Goal: Information Seeking & Learning: Find specific fact

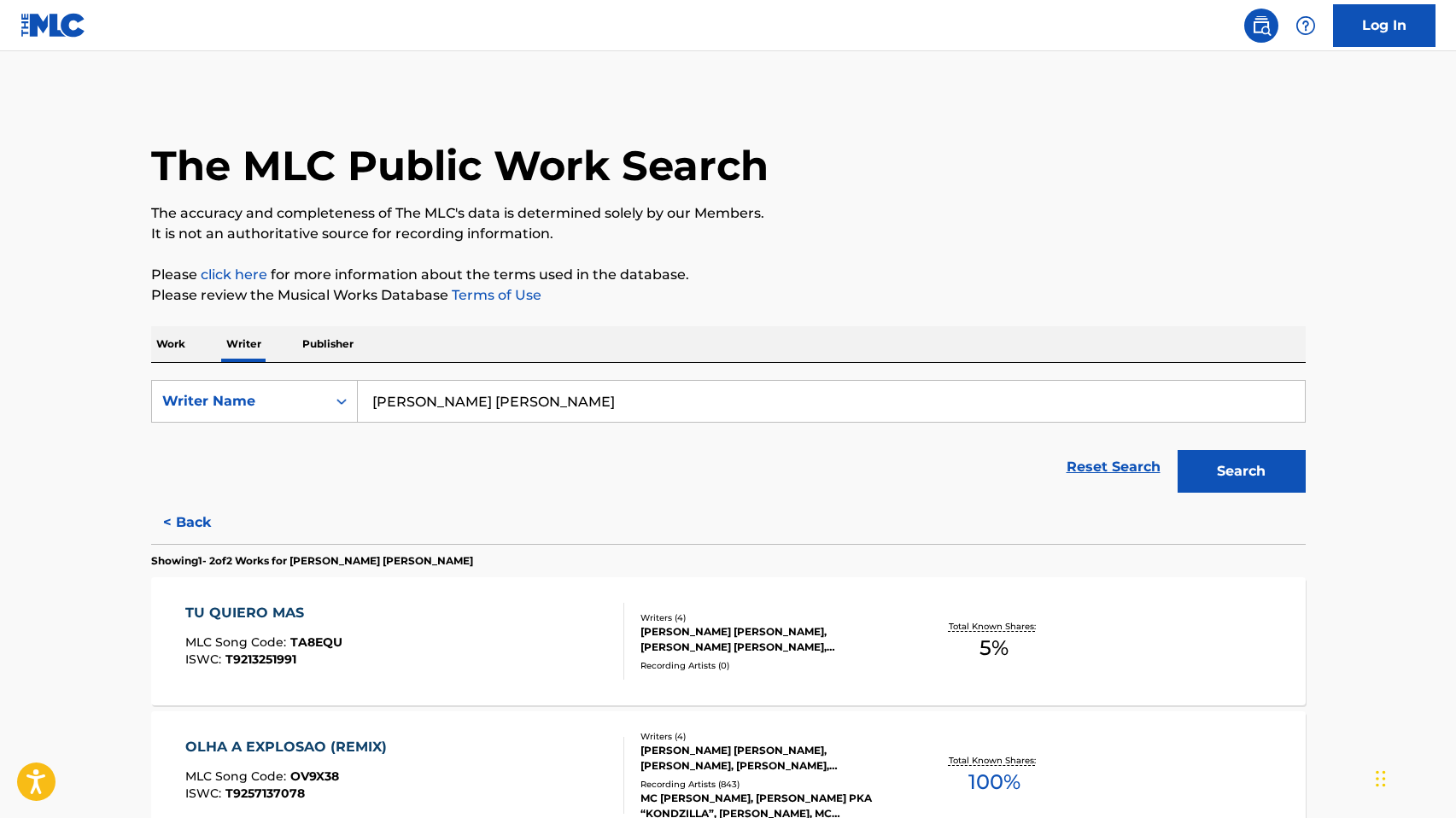
click at [159, 331] on p "Work" at bounding box center [171, 344] width 40 height 36
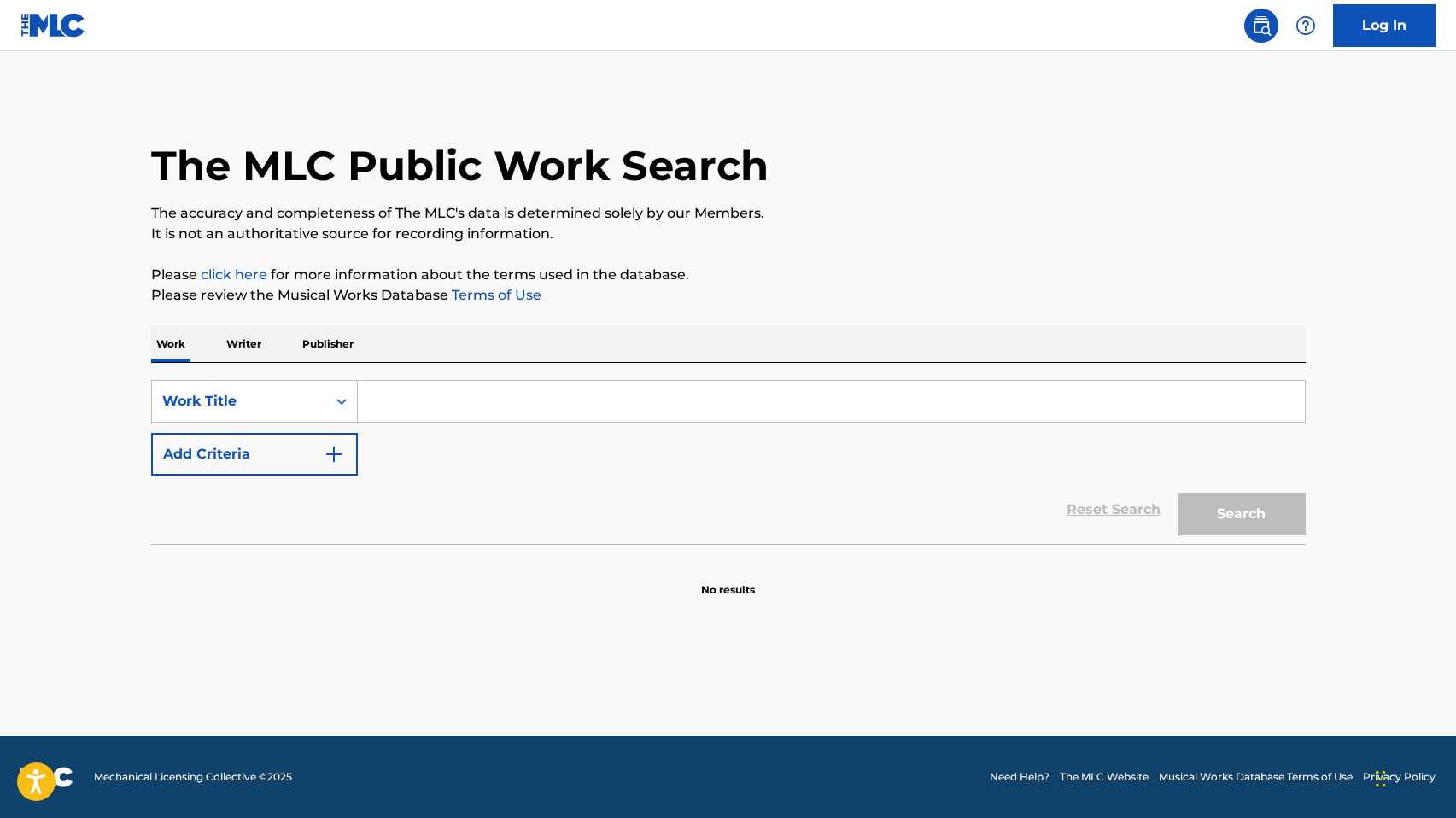
click at [541, 401] on input "Search Form" at bounding box center [831, 401] width 947 height 41
type input "[PERSON_NAME]"
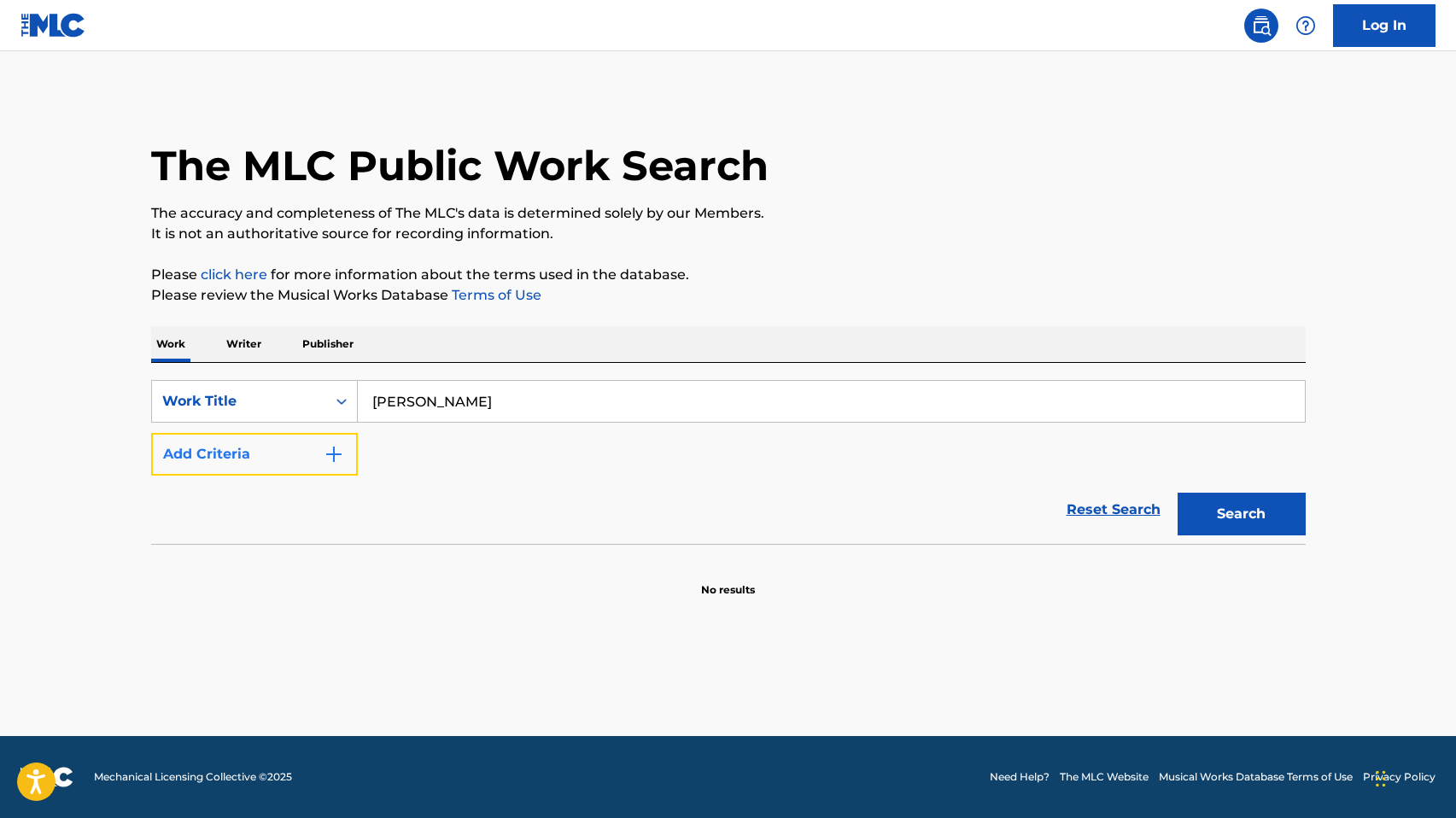
click at [257, 452] on button "Add Criteria" at bounding box center [254, 454] width 207 height 42
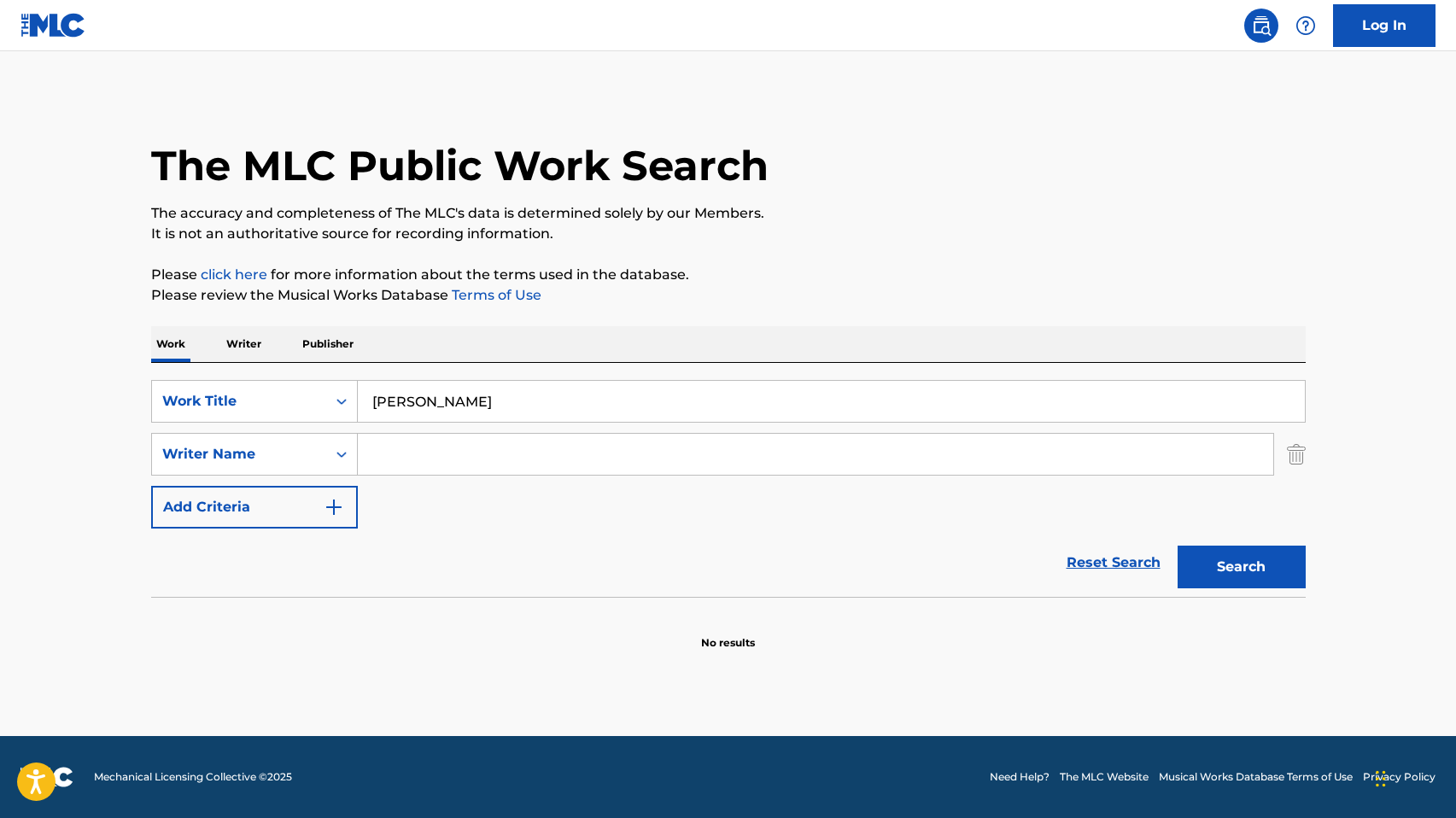
click at [427, 450] on input "Search Form" at bounding box center [815, 454] width 915 height 41
type input "[PERSON_NAME]"
click at [1178, 545] on button "Search" at bounding box center [1242, 566] width 128 height 42
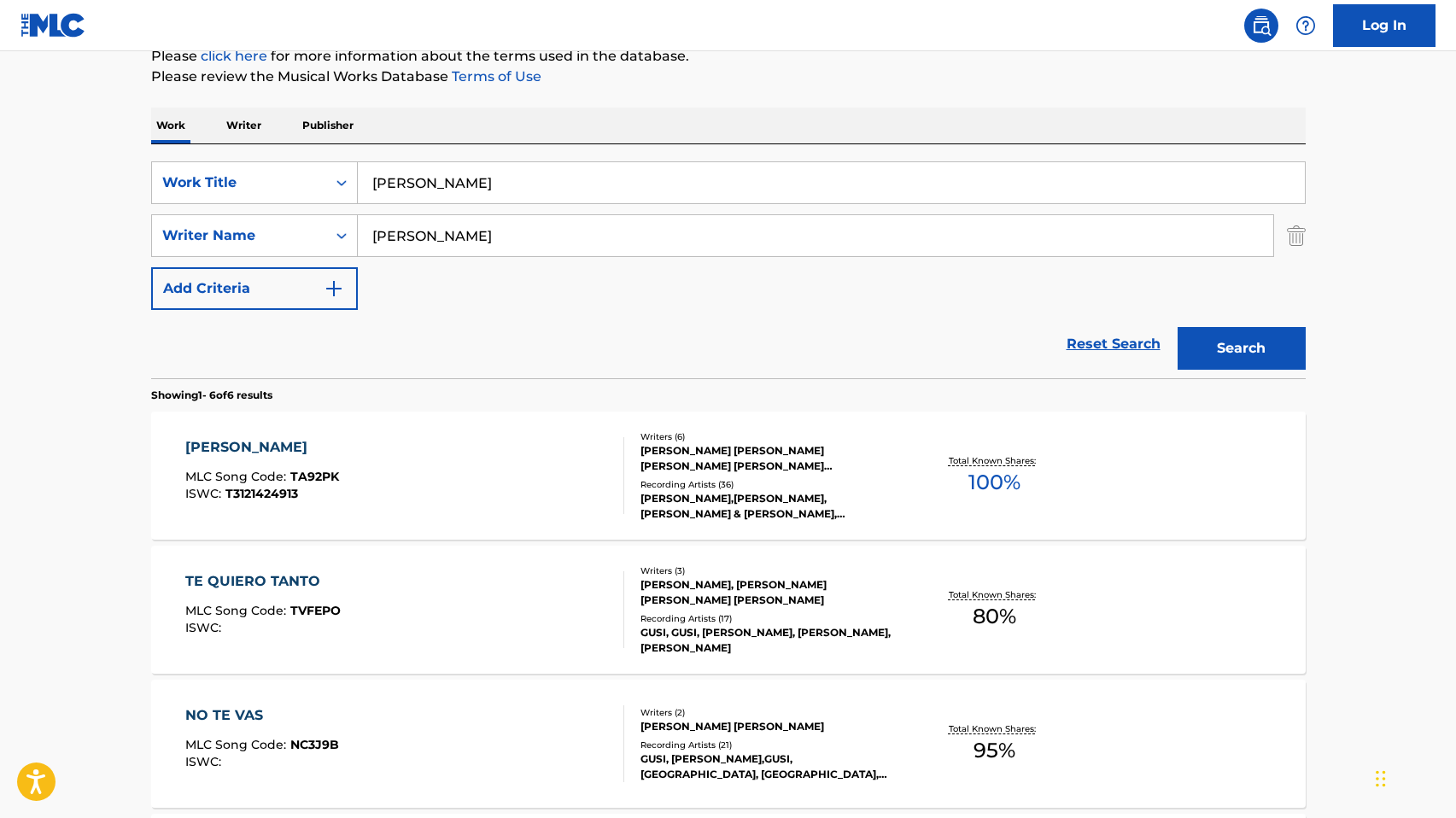
scroll to position [223, 0]
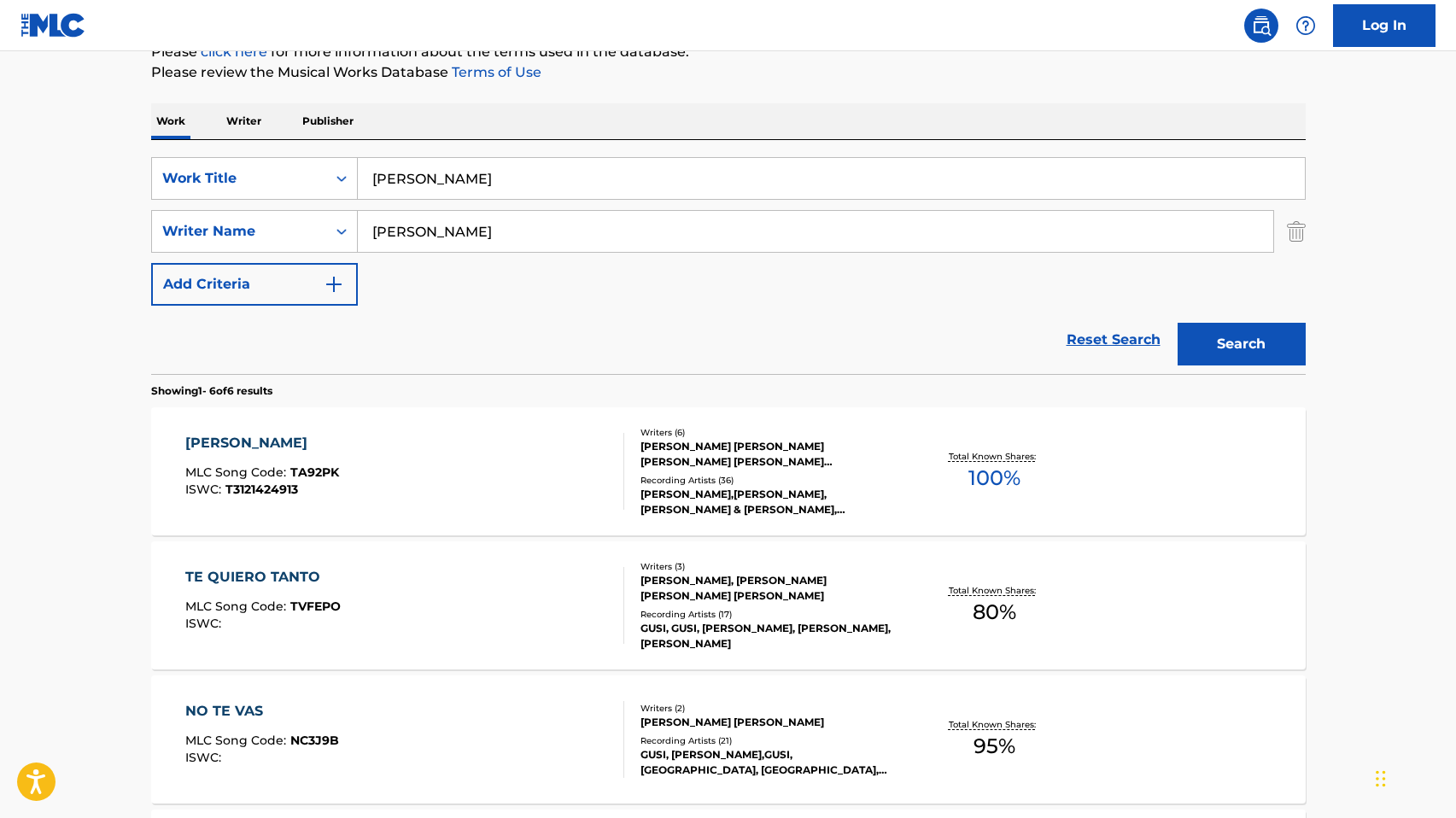
click at [761, 487] on div "[PERSON_NAME],[PERSON_NAME], [PERSON_NAME] & [PERSON_NAME], [PERSON_NAME], [PER…" at bounding box center [769, 502] width 258 height 31
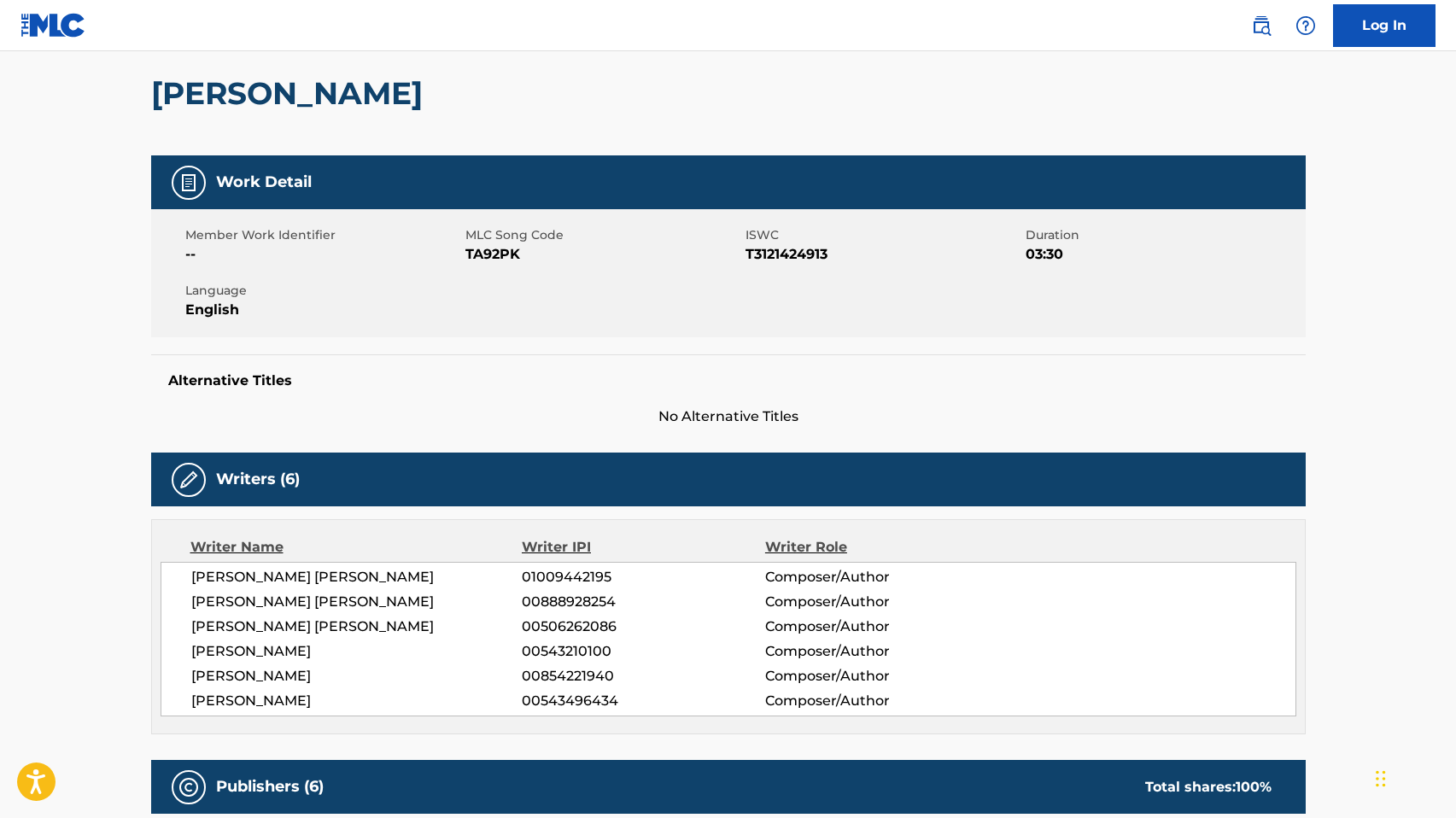
scroll to position [277, 0]
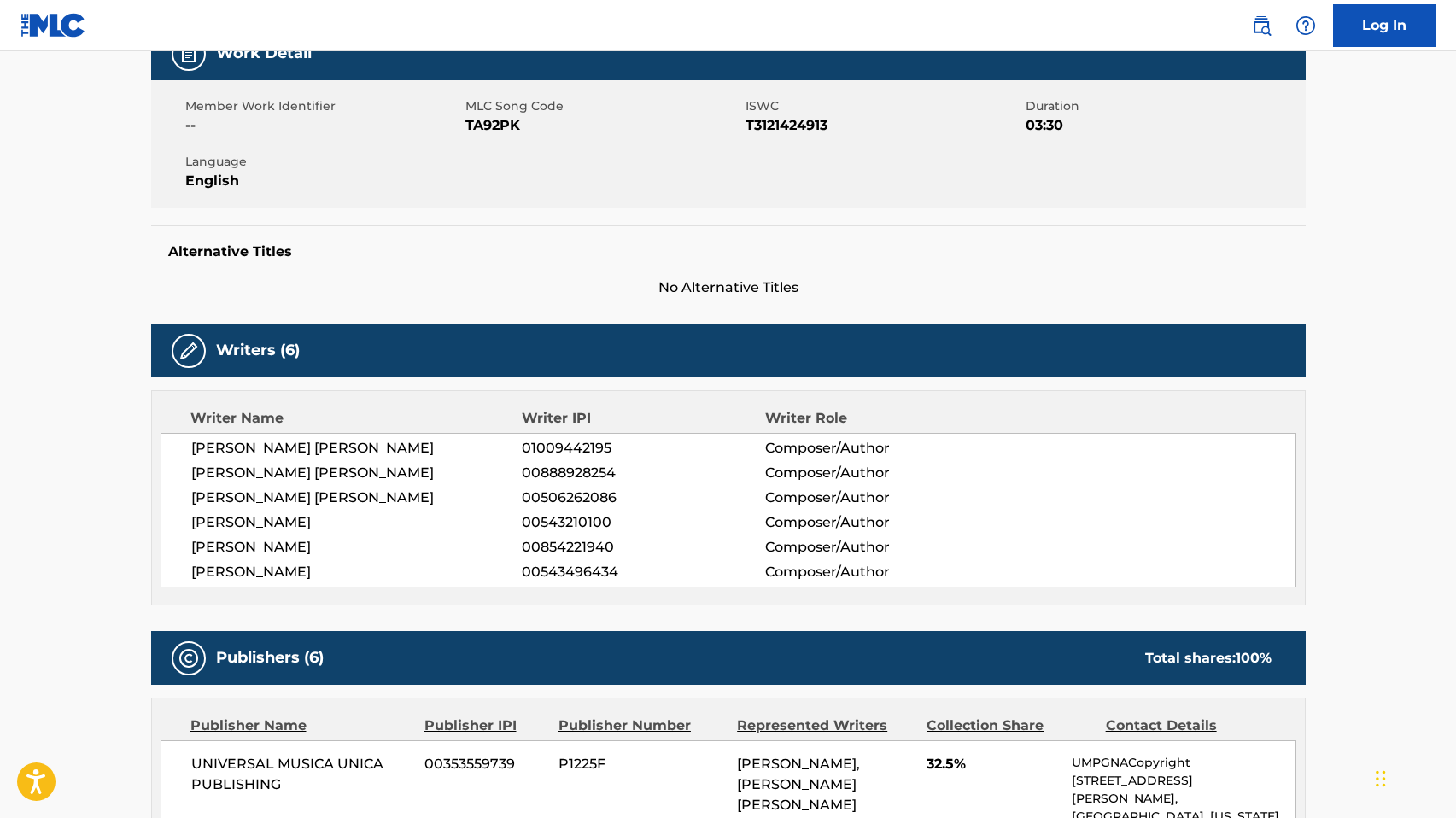
click at [231, 503] on span "[PERSON_NAME] [PERSON_NAME]" at bounding box center [357, 498] width 331 height 21
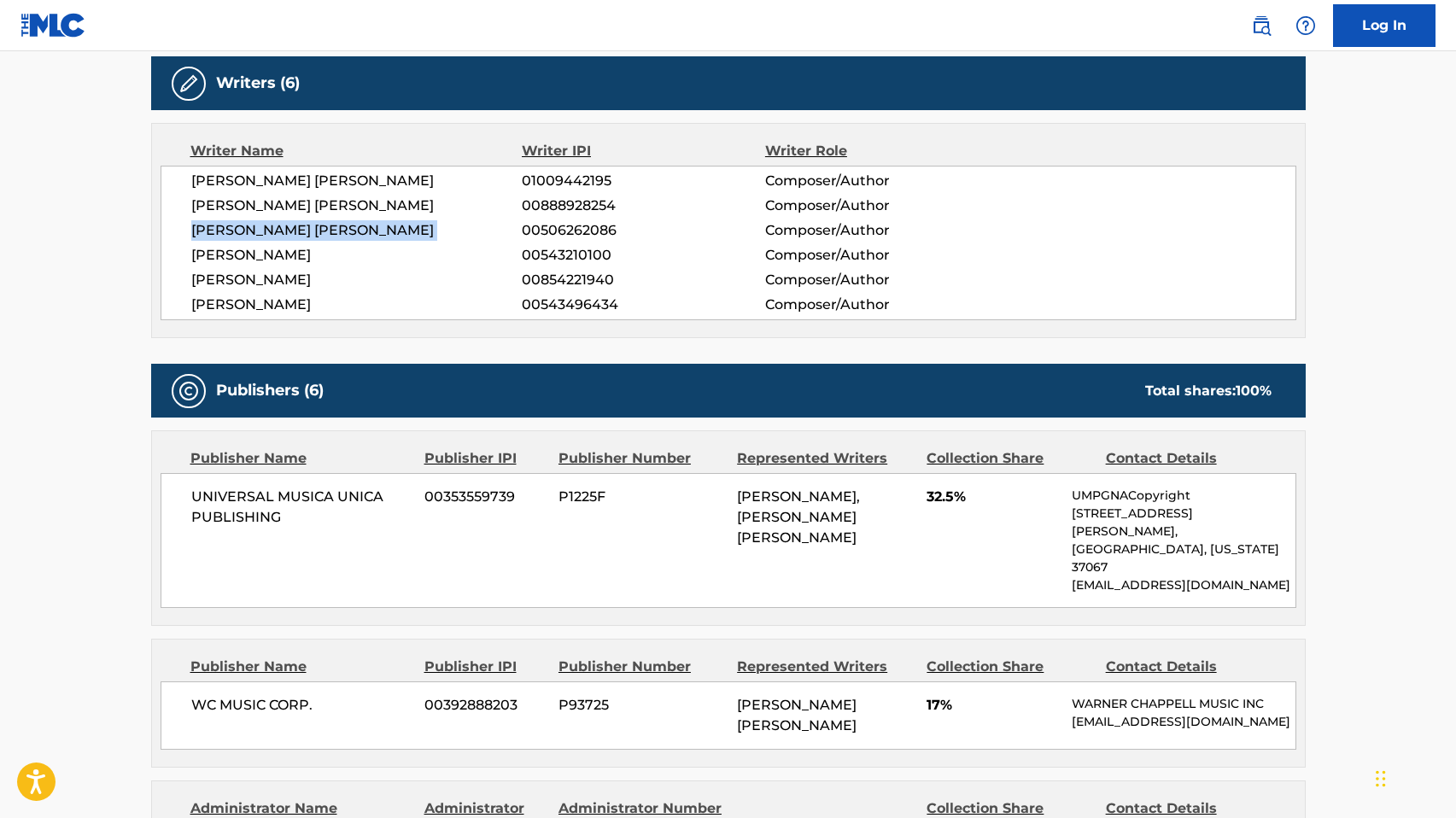
scroll to position [587, 0]
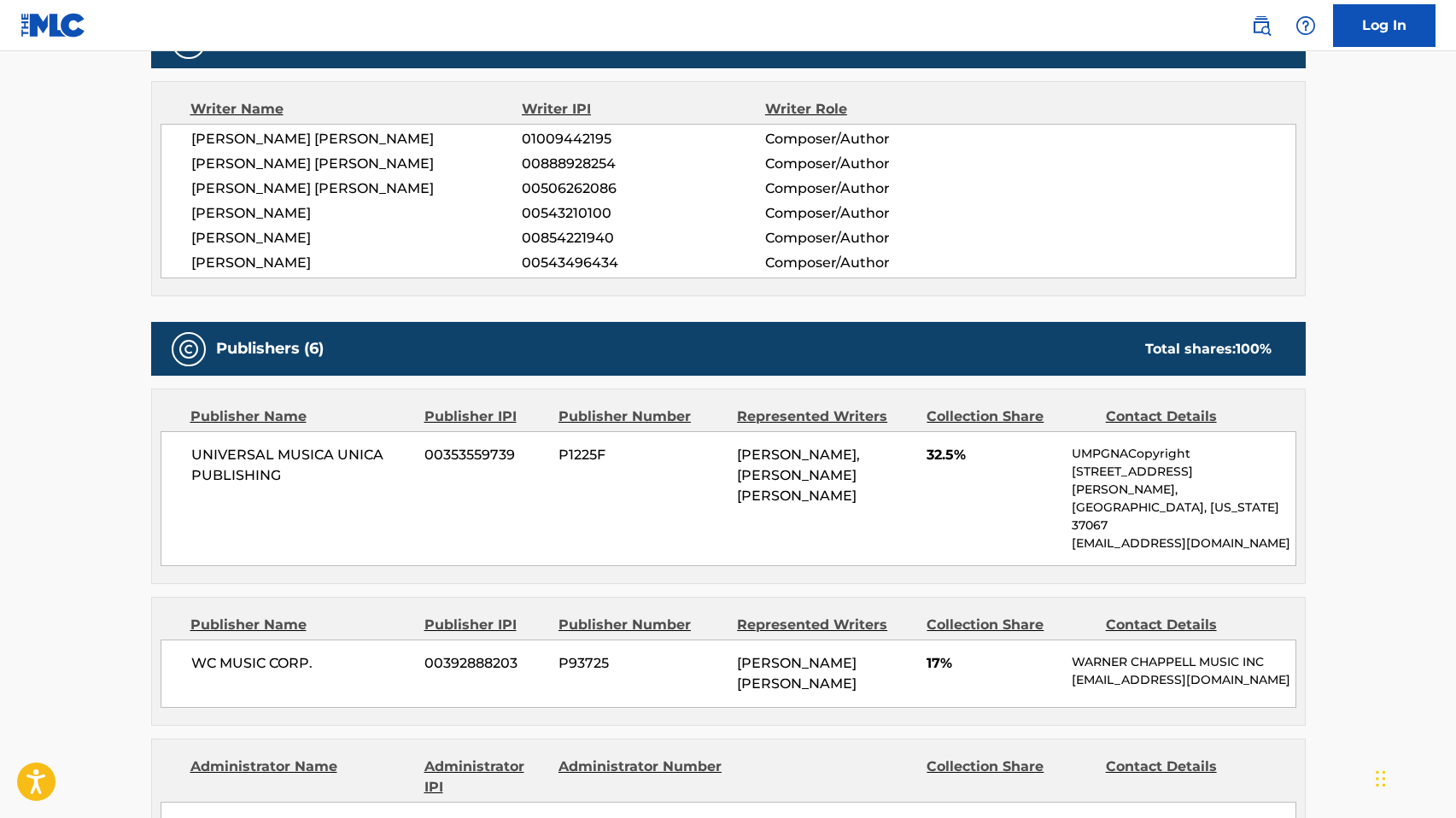
click at [861, 489] on span "[PERSON_NAME], [PERSON_NAME] [PERSON_NAME]" at bounding box center [798, 475] width 123 height 58
